Goal: Book appointment/travel/reservation

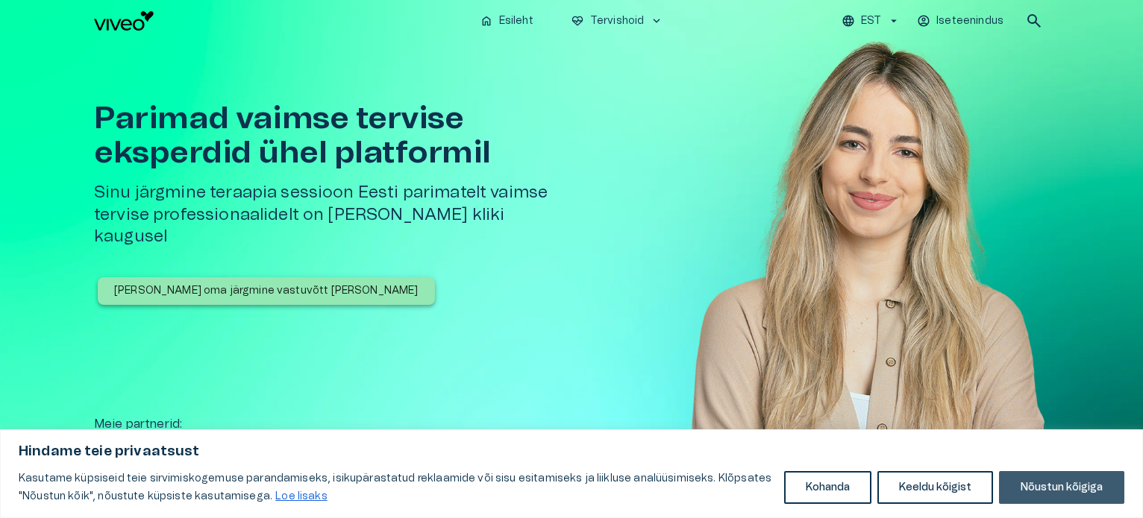
click at [1067, 482] on button "Nõustun kõigiga" at bounding box center [1061, 487] width 125 height 33
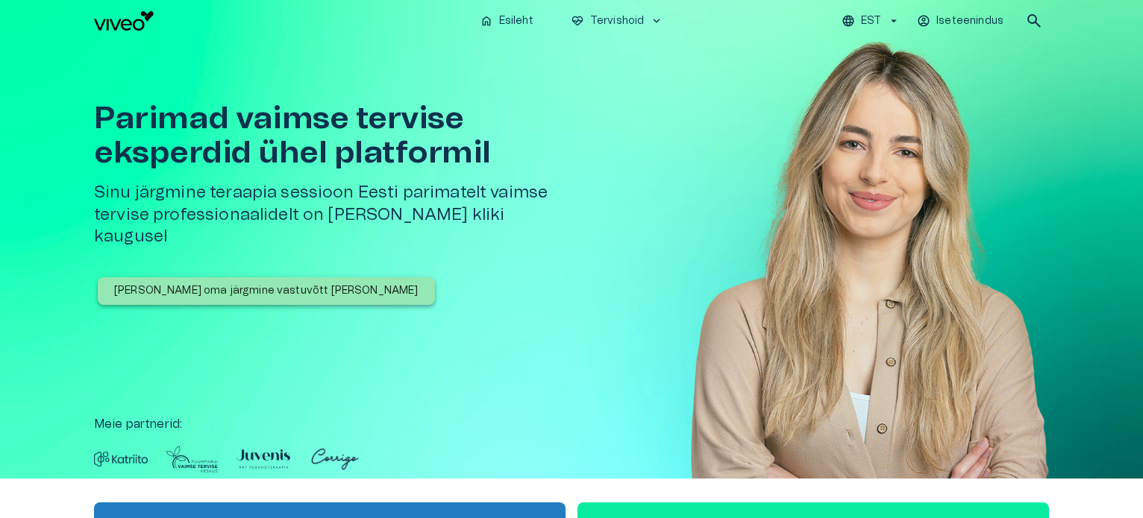
click at [299, 283] on p "[PERSON_NAME] oma järgmine vastuvõtt [PERSON_NAME]" at bounding box center [266, 291] width 304 height 16
